Goal: Task Accomplishment & Management: Manage account settings

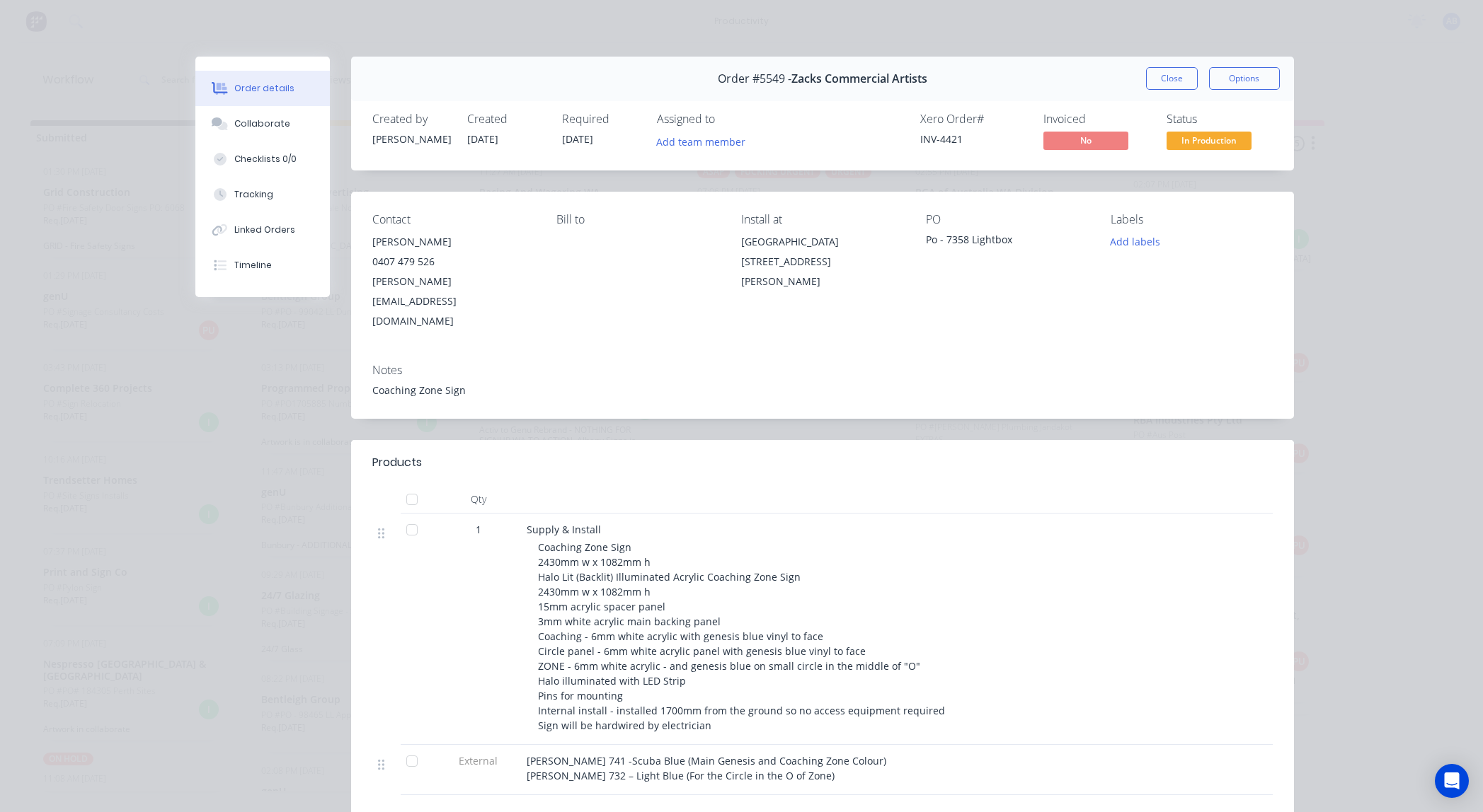
scroll to position [970, 0]
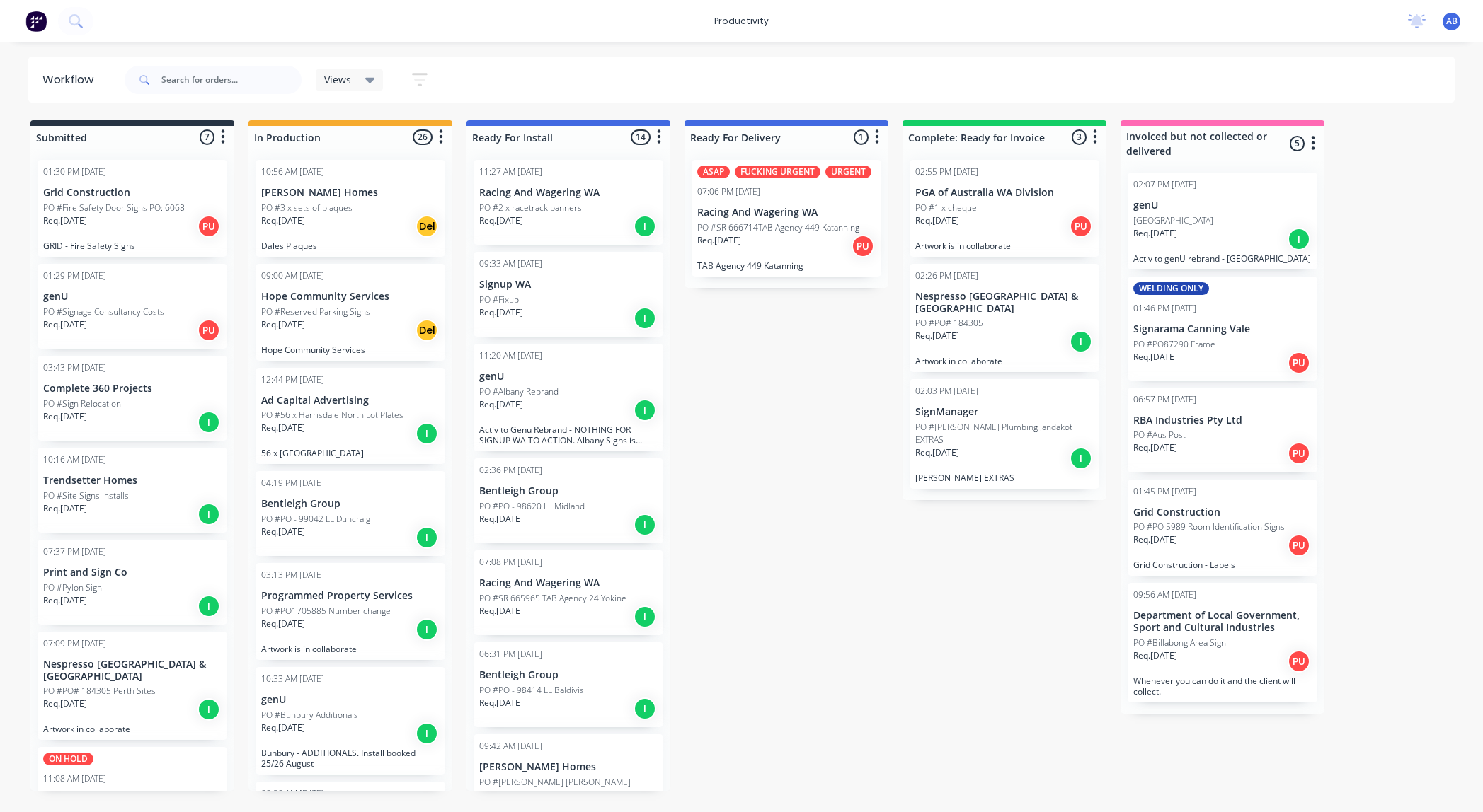
click at [387, 222] on div "Req. 12/09/25 Del" at bounding box center [351, 226] width 178 height 24
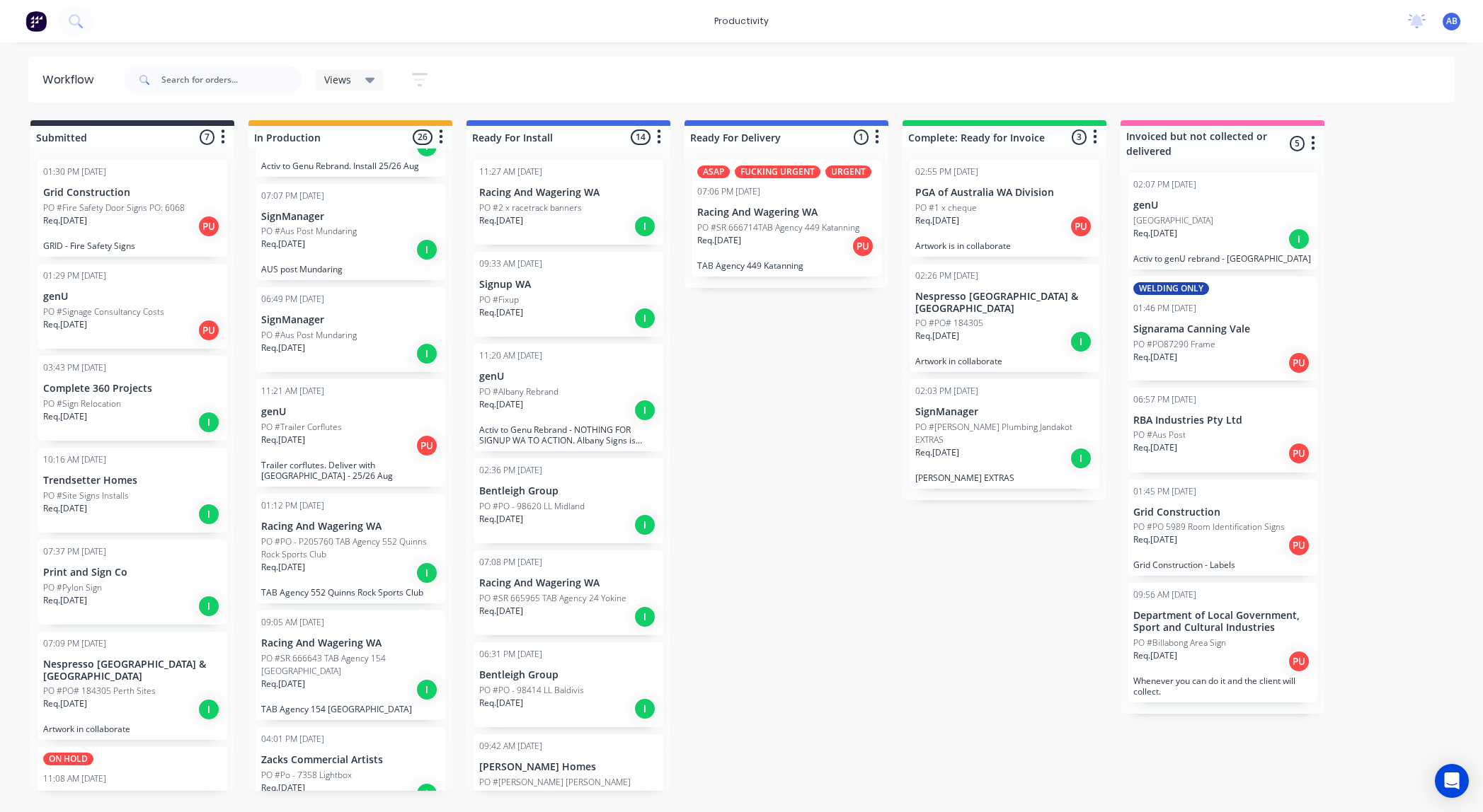
scroll to position [903, 0]
drag, startPoint x: 305, startPoint y: 563, endPoint x: 313, endPoint y: 557, distance: 10.0
click at [313, 557] on div "10:56 AM 15/08/25 Dale Alcock Homes PO #3 x sets of plaques Req. 12/09/25 Del D…" at bounding box center [350, 470] width 204 height 643
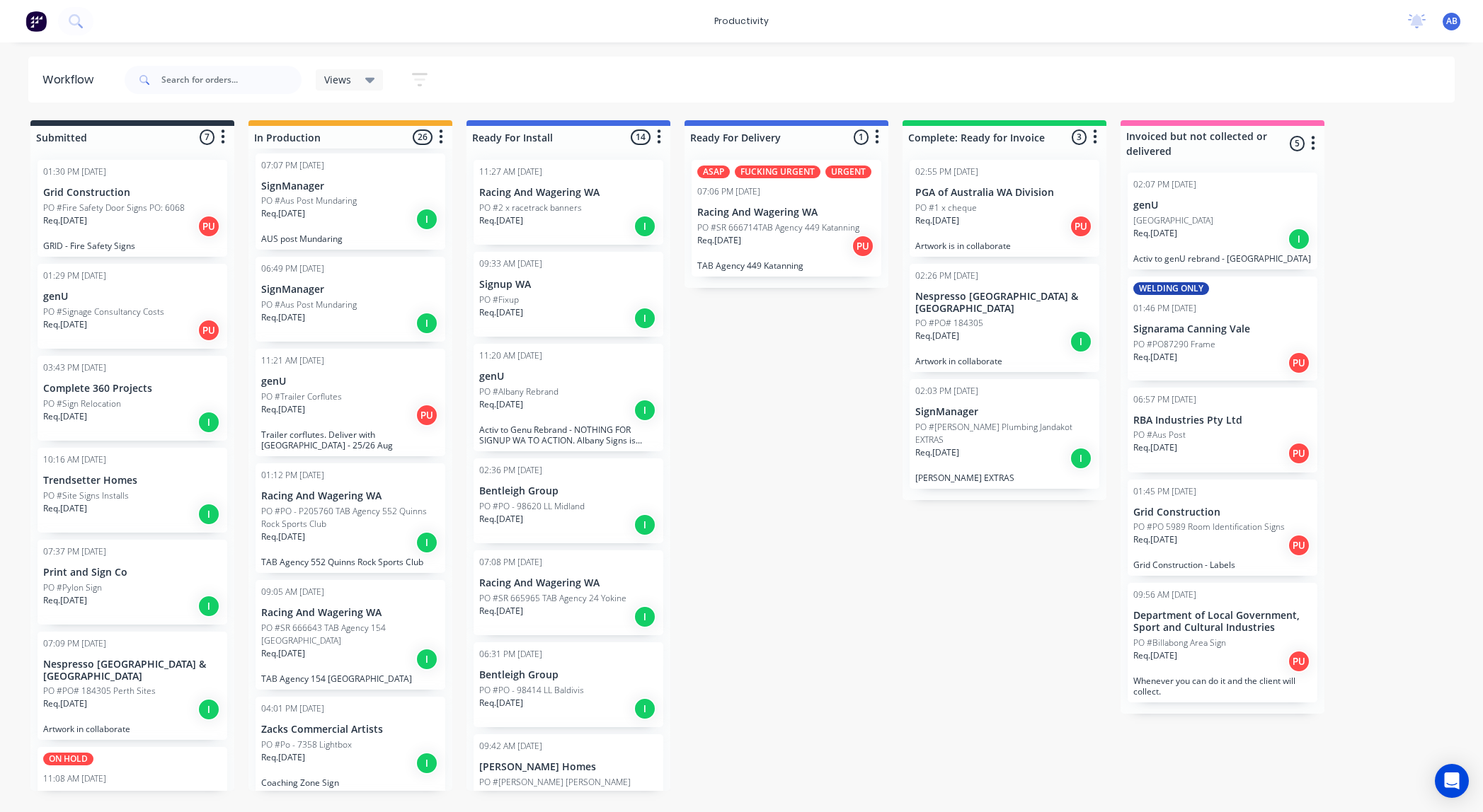
scroll to position [929, 0]
click at [305, 543] on p "Req. 11/08/25" at bounding box center [283, 536] width 44 height 12
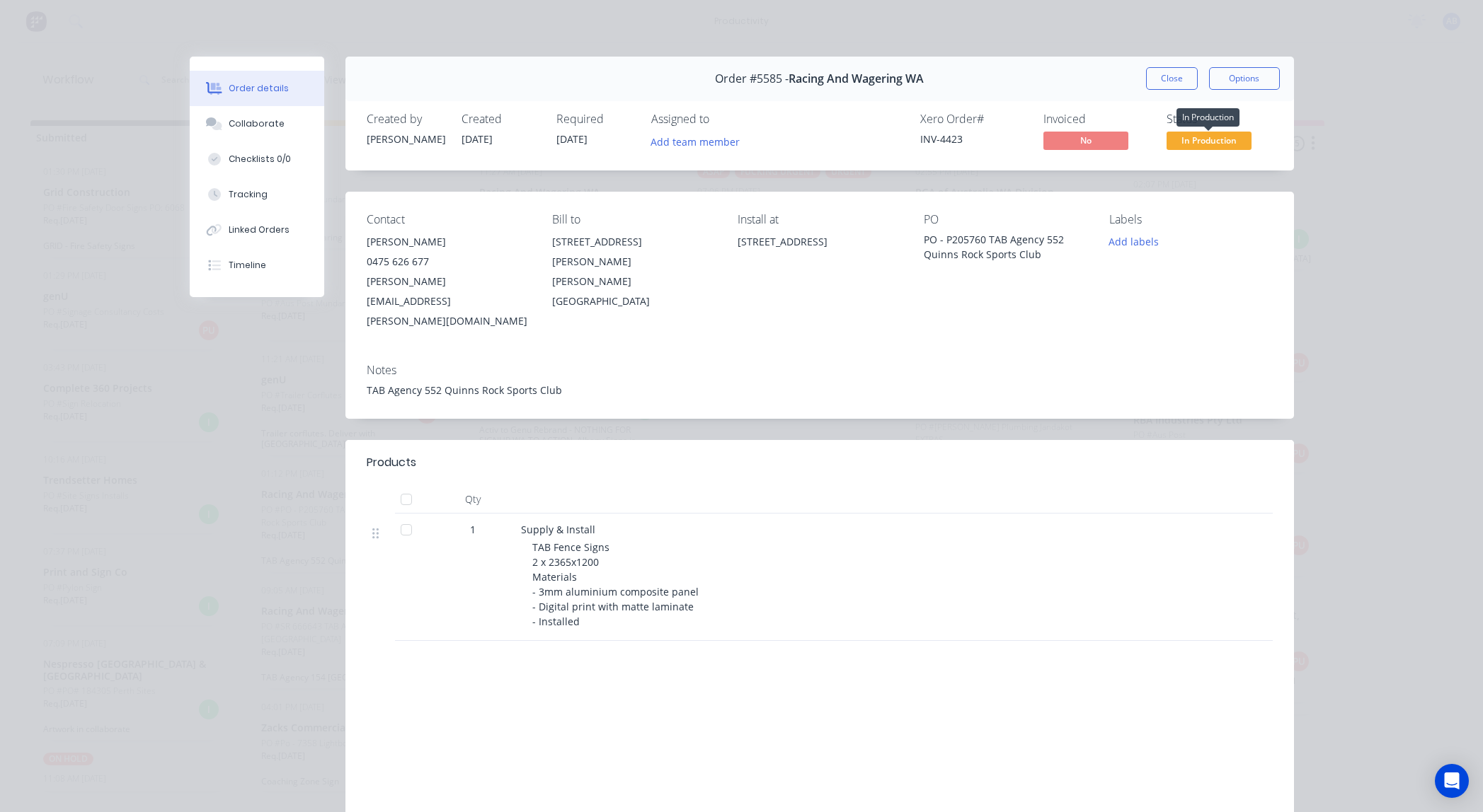
click at [1231, 137] on span "In Production" at bounding box center [1209, 140] width 85 height 18
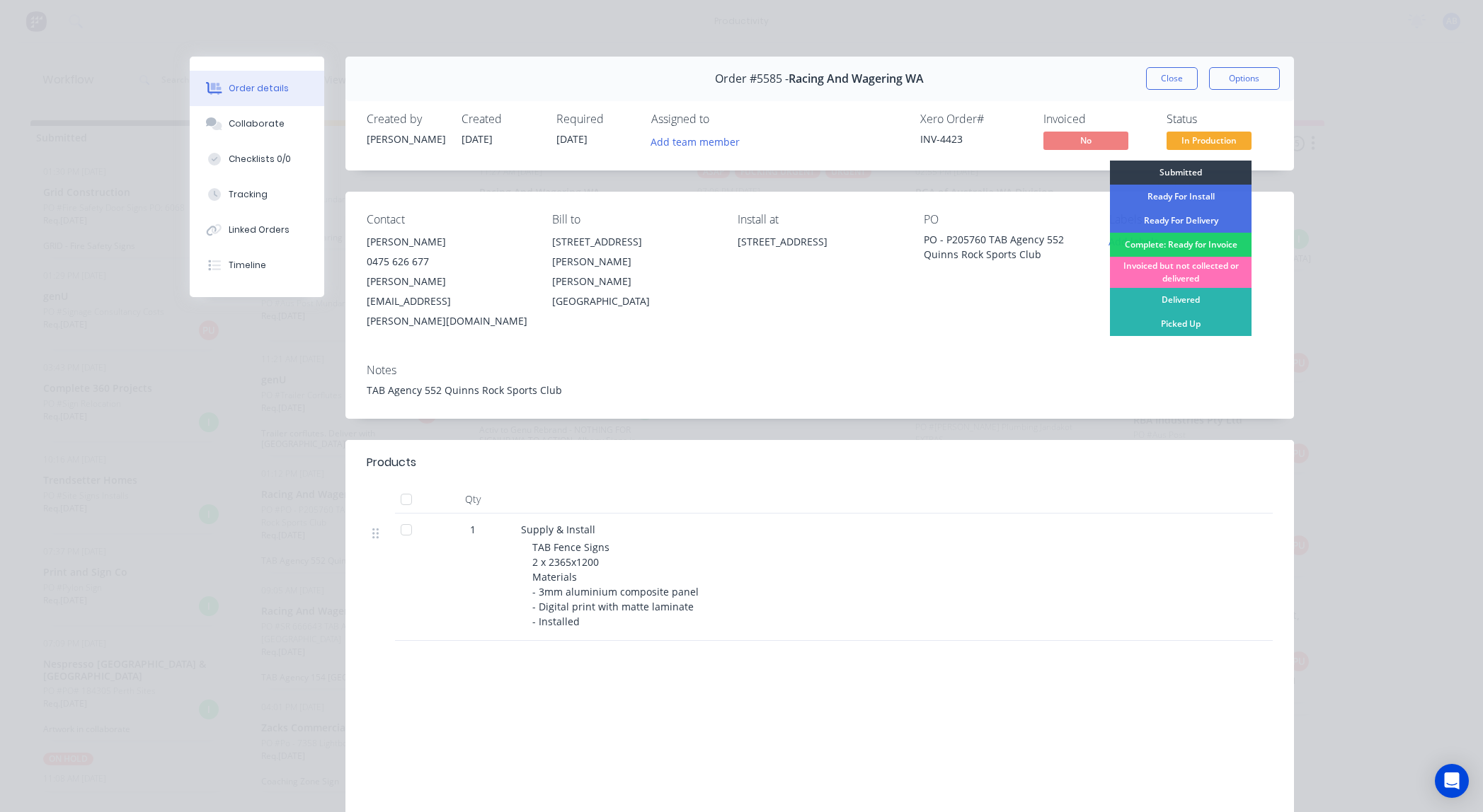
click at [1225, 195] on div "Ready For Install" at bounding box center [1181, 196] width 142 height 24
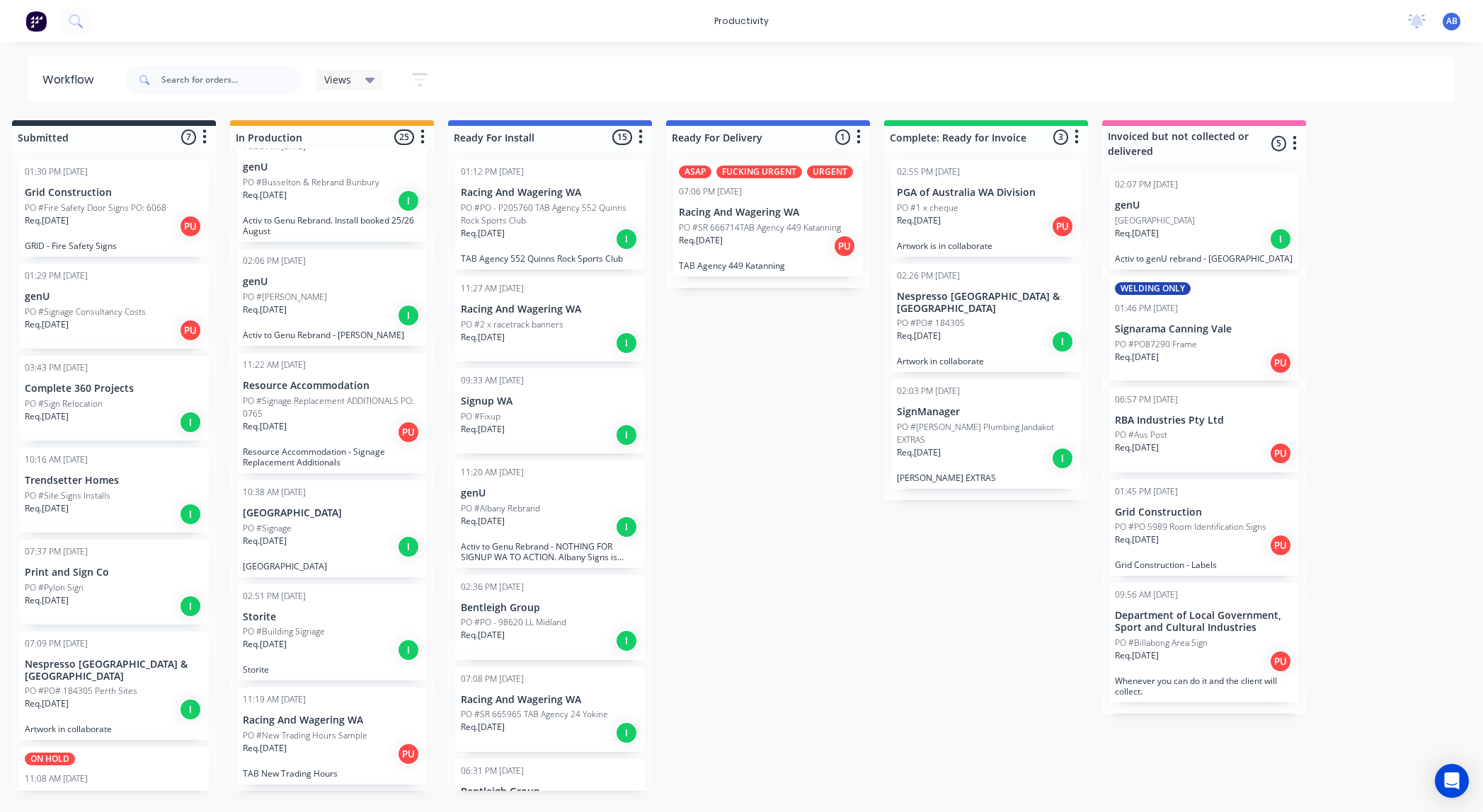
scroll to position [0, 14]
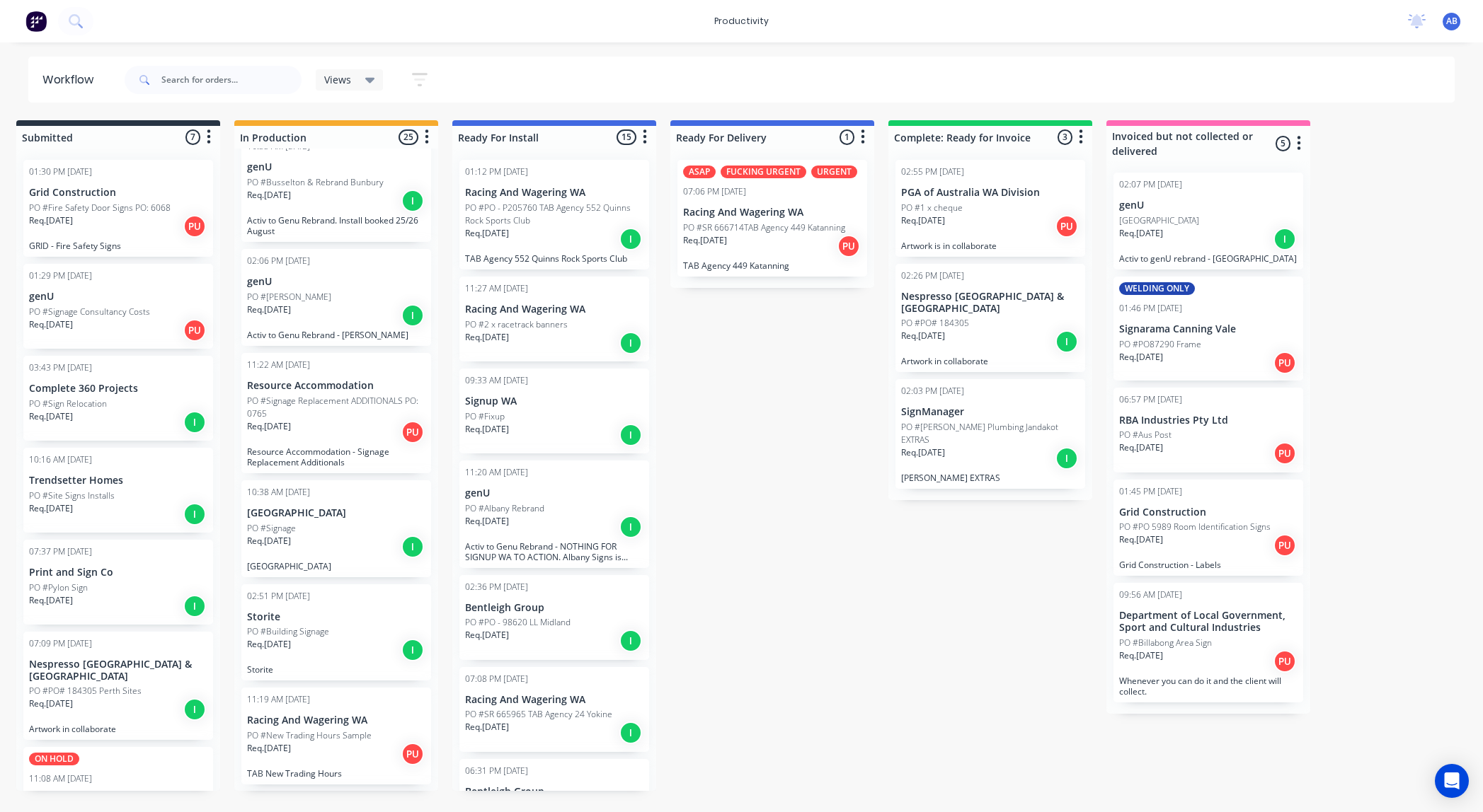
click at [318, 198] on div "Req. 18/08/25 I" at bounding box center [336, 201] width 178 height 24
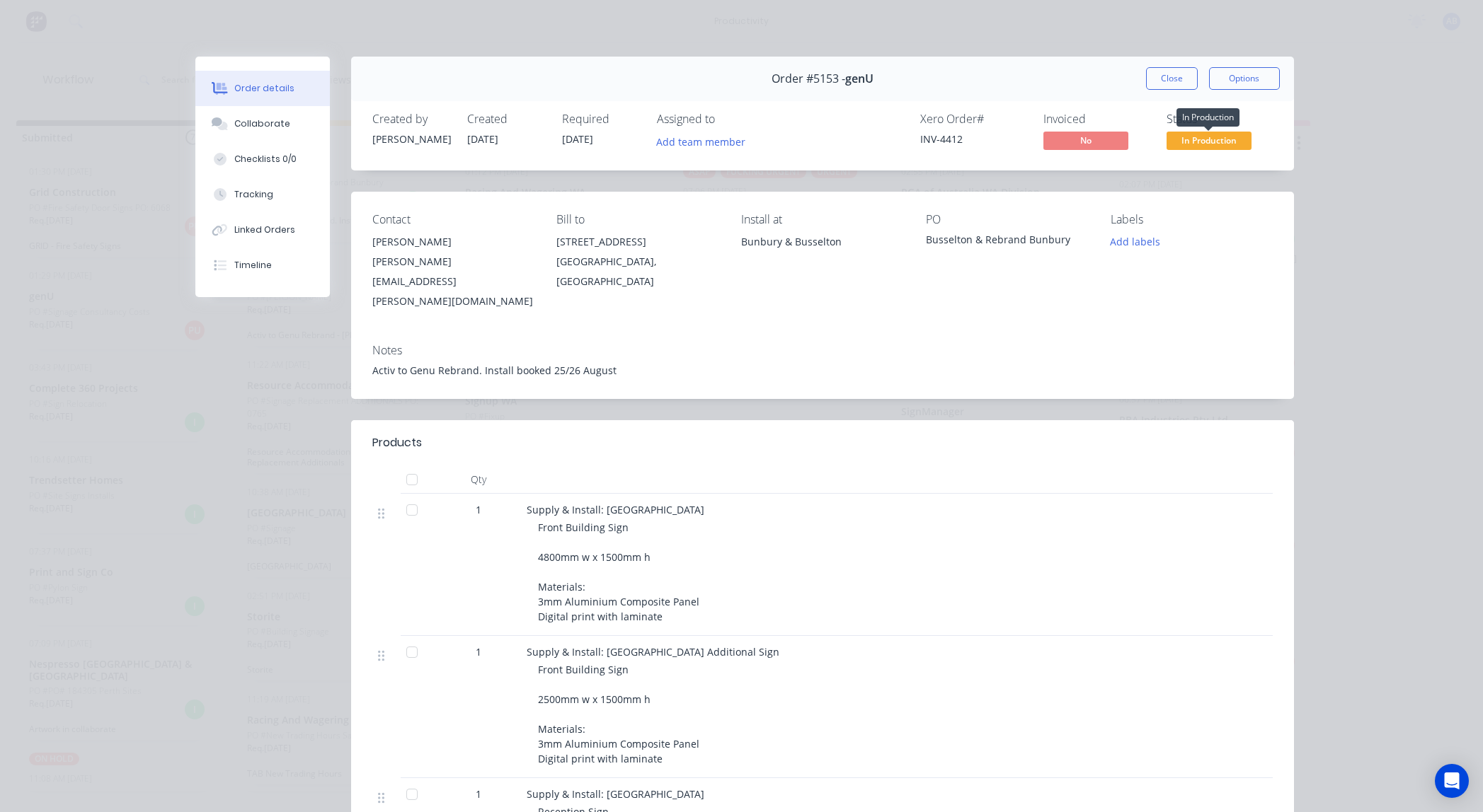
click at [1224, 141] on span "In Production" at bounding box center [1209, 140] width 85 height 18
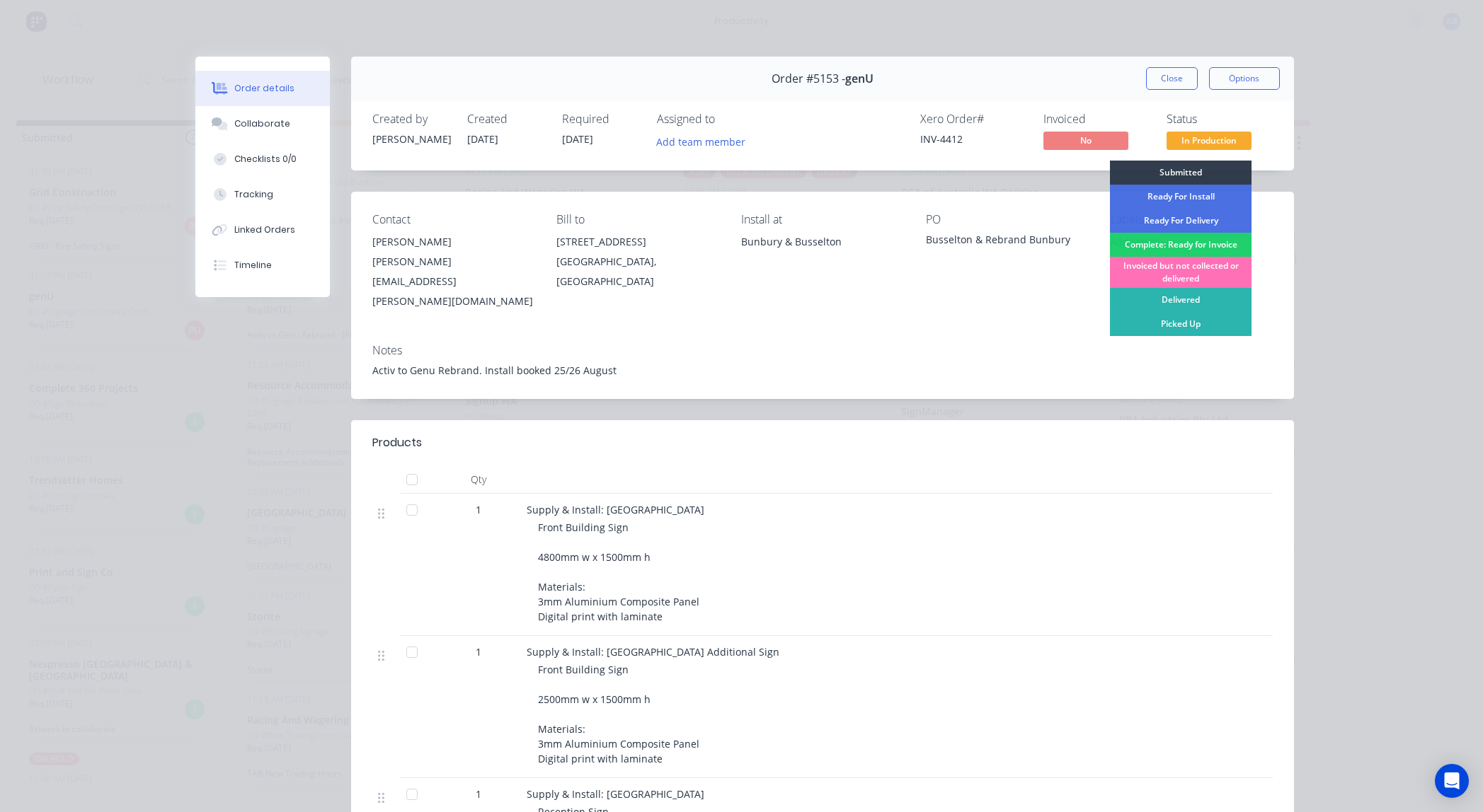
click at [1216, 106] on div "Created by Rachel Created 01/08/25 Required 18/08/25 Assigned to Add team membe…" at bounding box center [823, 133] width 943 height 75
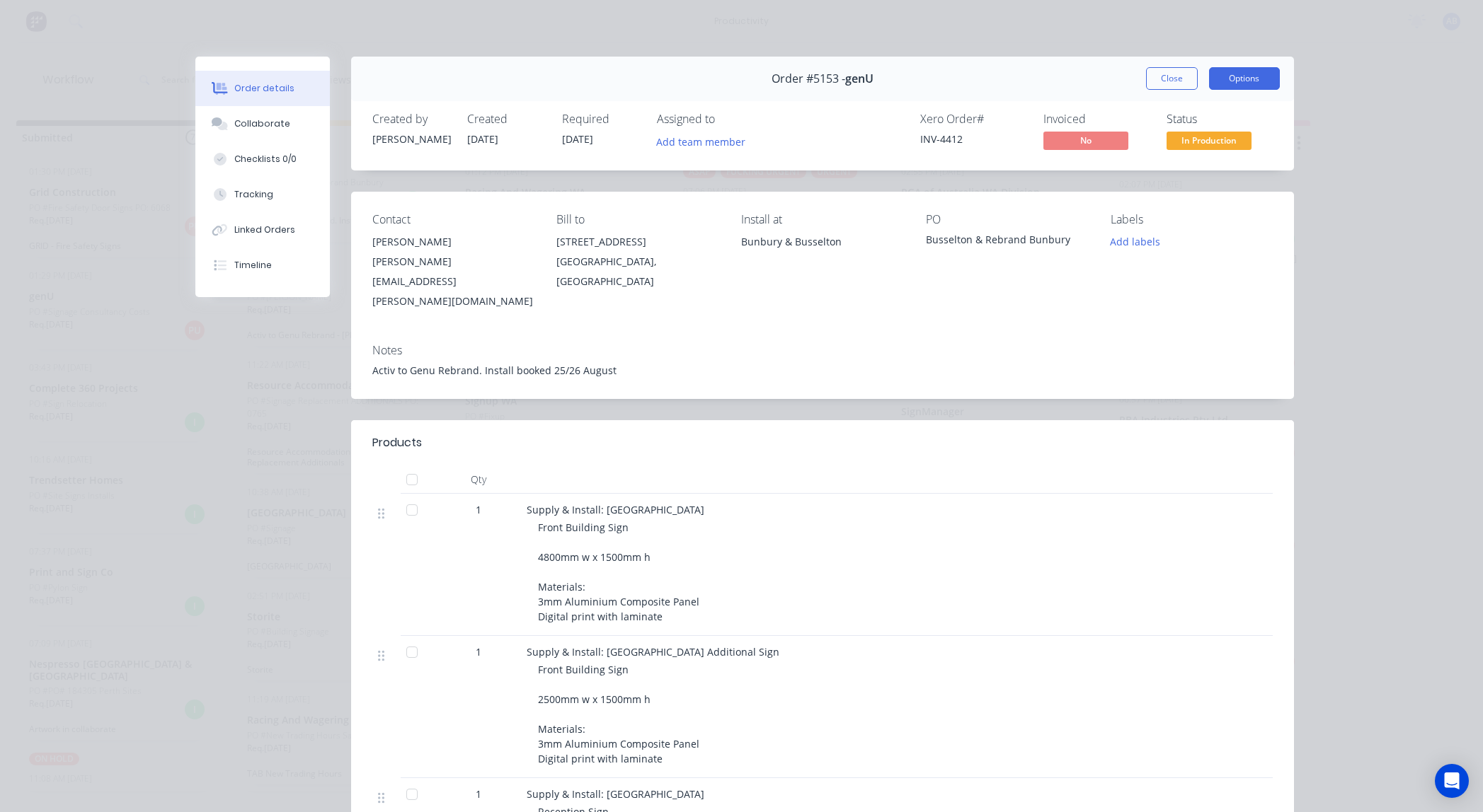
click at [1238, 77] on button "Options" at bounding box center [1244, 78] width 71 height 23
click at [1208, 154] on button "Work Order" at bounding box center [1205, 142] width 148 height 28
click at [1203, 168] on div "Standard" at bounding box center [1205, 172] width 123 height 20
click at [1170, 77] on button "Close" at bounding box center [1172, 78] width 52 height 23
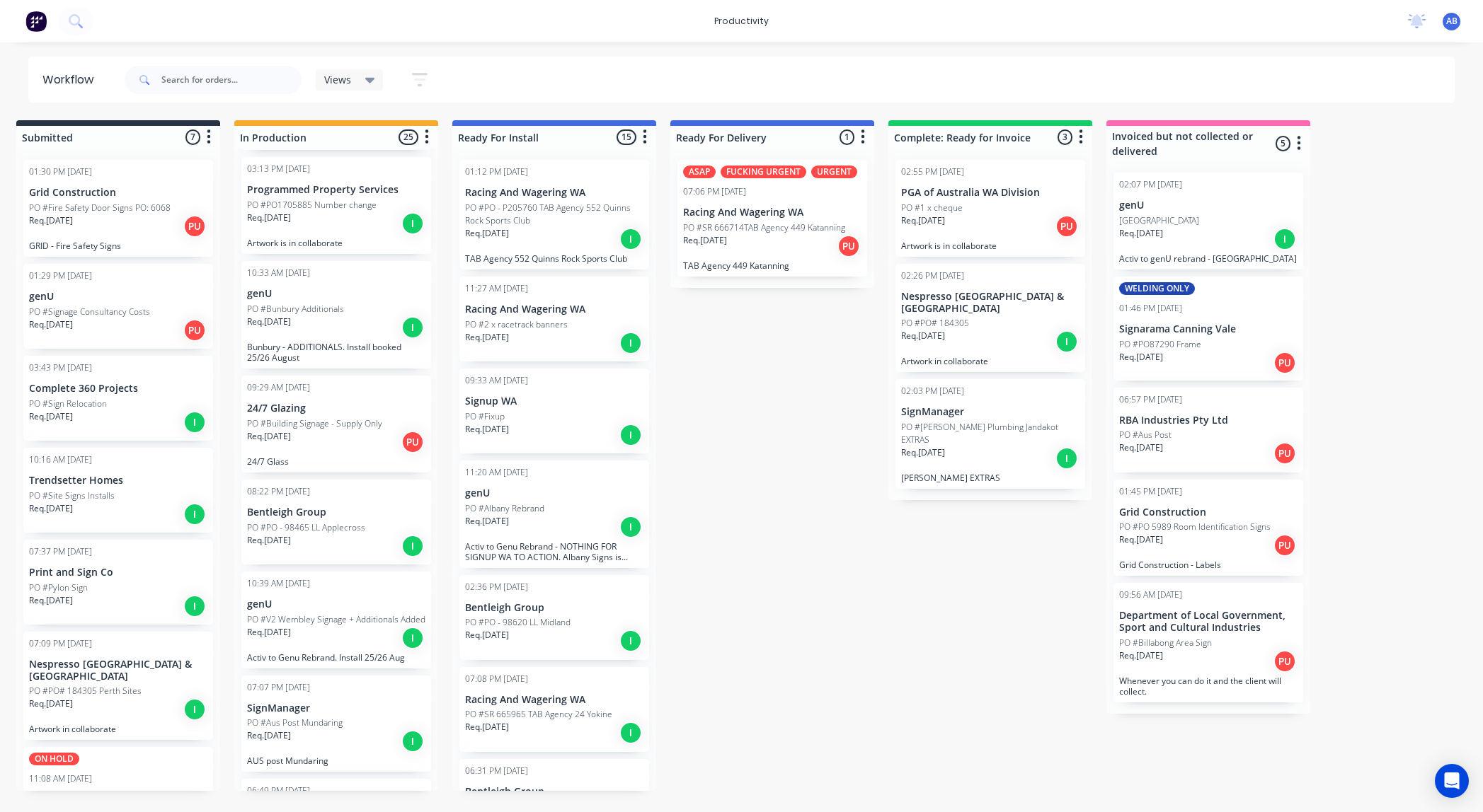
scroll to position [402, 0]
click at [324, 340] on div "Req. 12/08/25 I" at bounding box center [336, 331] width 178 height 24
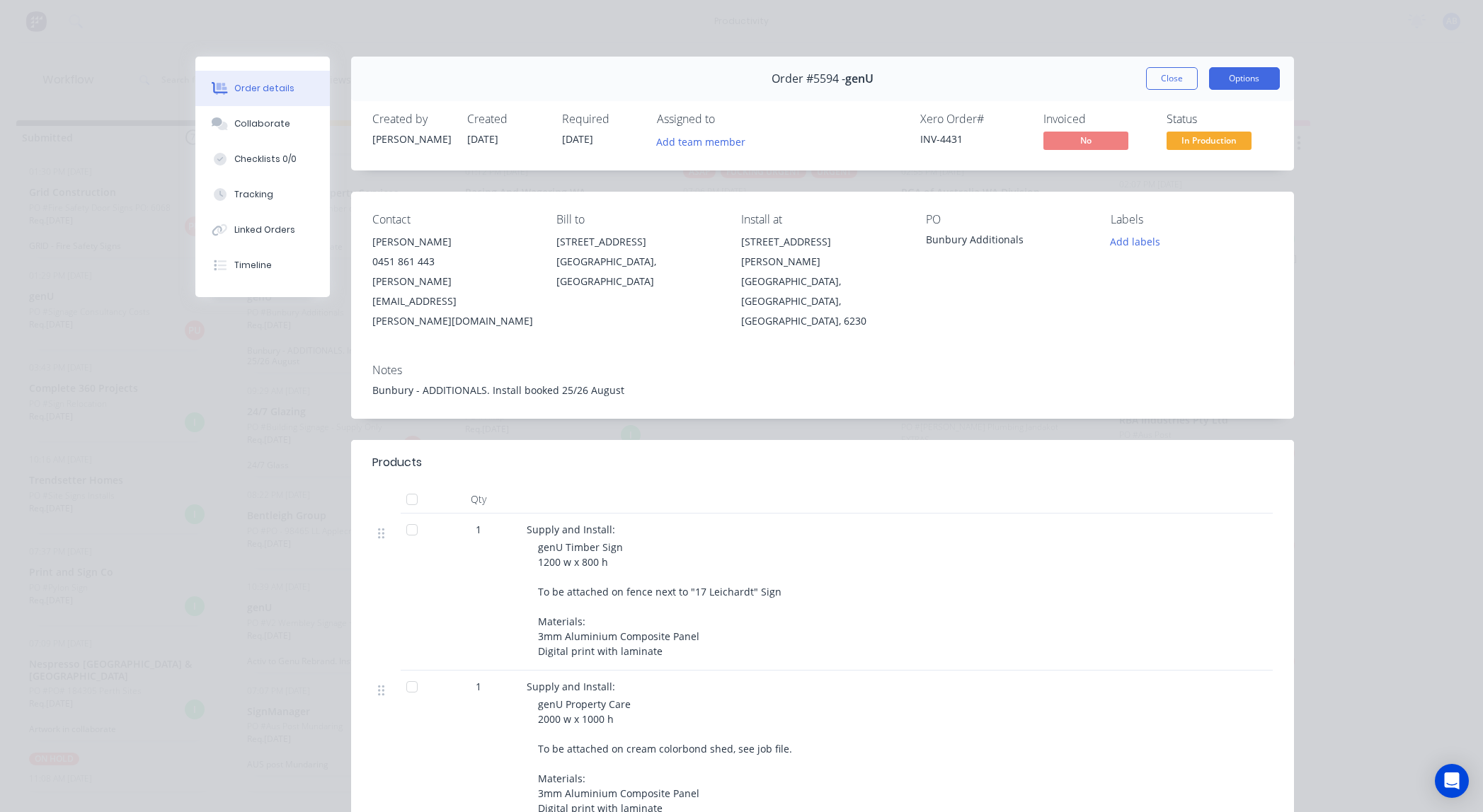
click at [1235, 80] on button "Options" at bounding box center [1244, 78] width 71 height 23
click at [1186, 148] on div "Work Order" at bounding box center [1205, 143] width 123 height 20
click at [1173, 167] on div "Standard" at bounding box center [1205, 172] width 123 height 20
